Goal: Task Accomplishment & Management: Complete application form

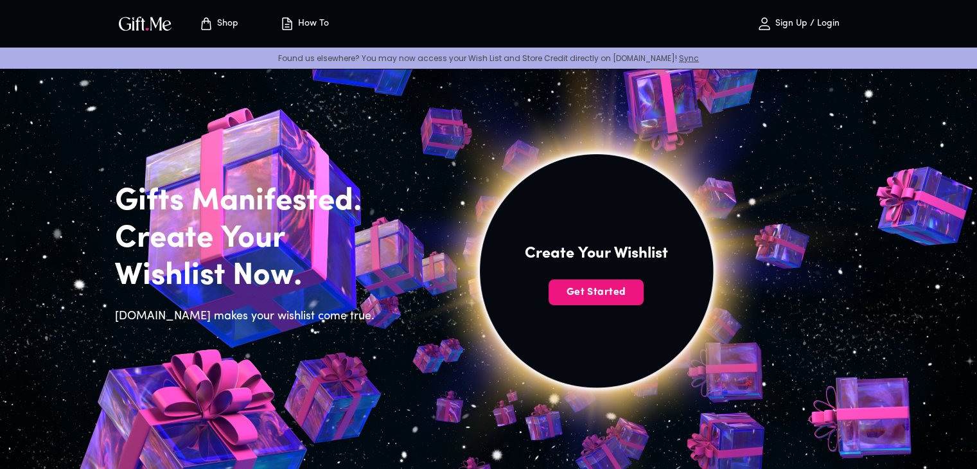
click at [828, 26] on p "Sign Up / Login" at bounding box center [805, 24] width 67 height 11
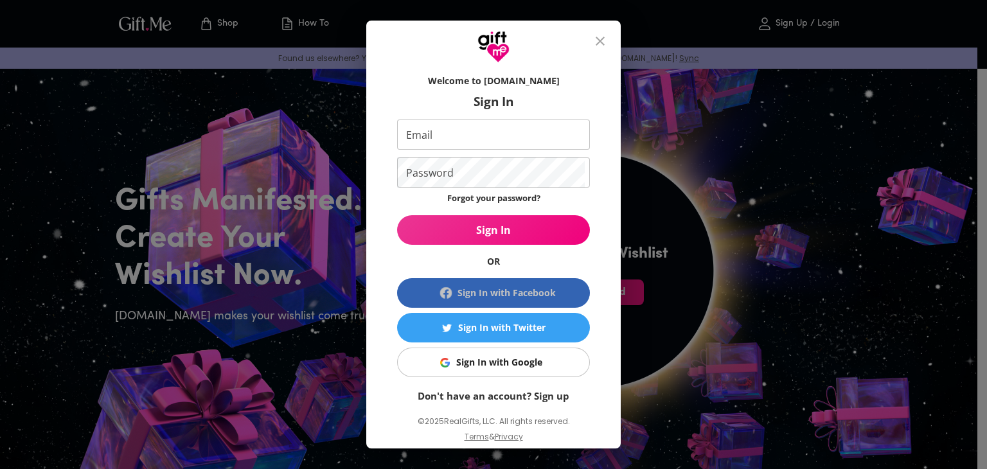
click at [493, 295] on div "Sign In with Facebook" at bounding box center [506, 293] width 98 height 14
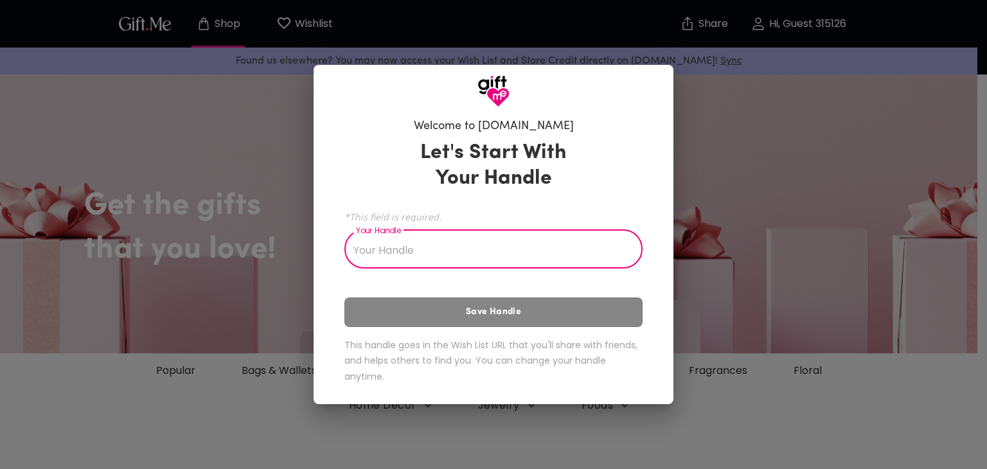
click at [399, 247] on input "Your Handle" at bounding box center [486, 251] width 284 height 36
type input "x"
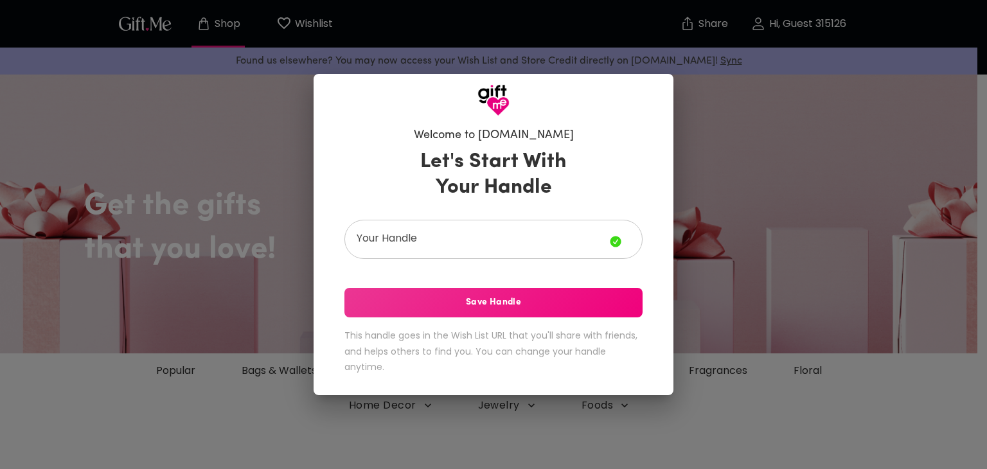
click at [768, 201] on div "Welcome to [DOMAIN_NAME] Let's Start With Your Handle Your Handle Your Handle S…" at bounding box center [493, 234] width 987 height 469
click at [861, 222] on div "Welcome to [DOMAIN_NAME] Let's Start With Your Handle Your Handle Your Handle S…" at bounding box center [493, 234] width 987 height 469
